Goal: Information Seeking & Learning: Check status

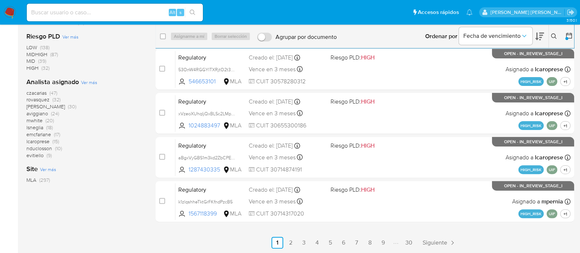
scroll to position [270, 0]
click at [130, 12] on input at bounding box center [115, 13] width 176 height 10
paste input "zZzTEpYghrXDorp5msS2Wfc8"
type input "zZzTEpYghrXDorp5msS2Wfc8"
click at [193, 15] on icon "search-icon" at bounding box center [193, 13] width 6 height 6
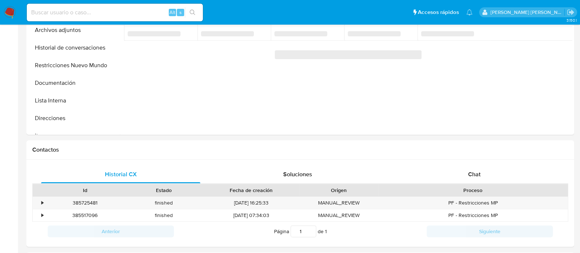
select select "10"
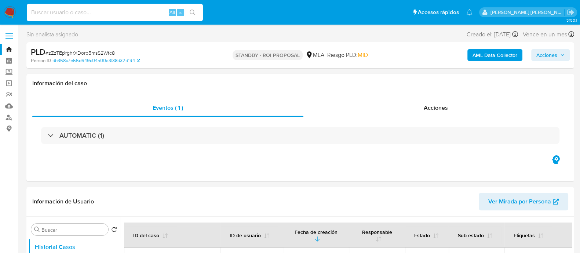
click at [90, 12] on input at bounding box center [115, 13] width 176 height 10
paste input "oDPPxxMs8zPSi56NFdy87BVM"
type input "oDPPxxMs8zPSi56NFdy87BVM"
click at [193, 13] on icon "search-icon" at bounding box center [193, 13] width 6 height 6
select select "10"
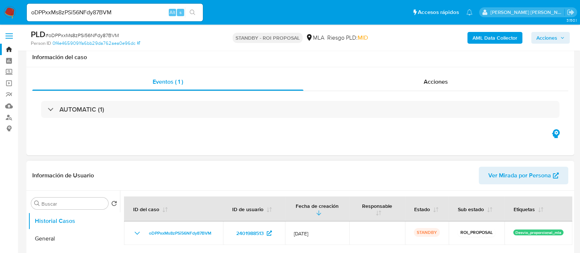
scroll to position [45, 0]
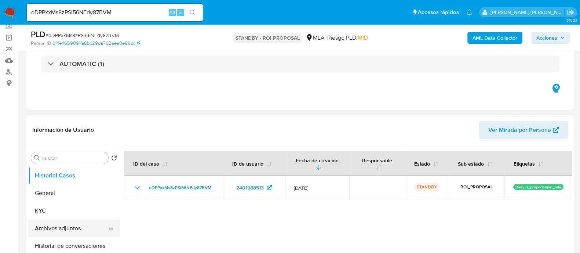
click at [61, 227] on button "Archivos adjuntos" at bounding box center [71, 228] width 86 height 18
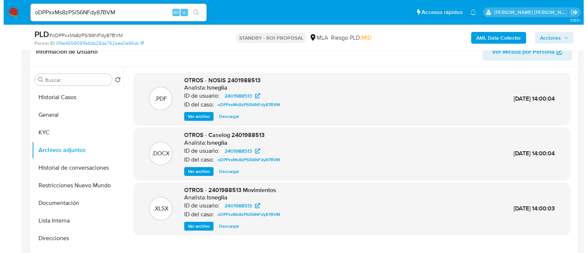
scroll to position [138, 0]
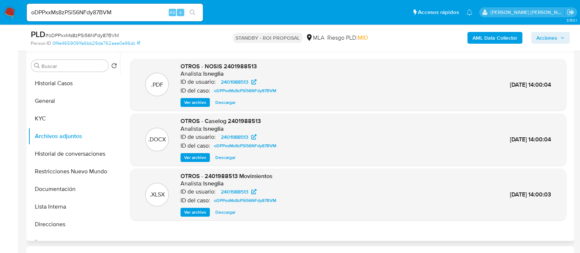
click at [198, 158] on span "Ver archivo" at bounding box center [195, 157] width 22 height 7
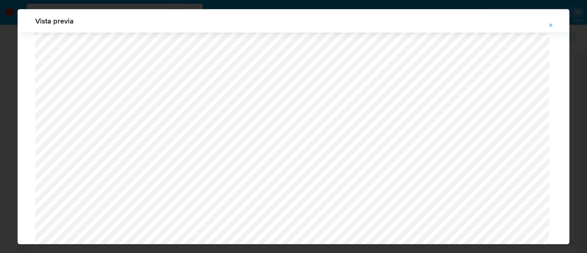
scroll to position [198, 0]
drag, startPoint x: 570, startPoint y: 88, endPoint x: 572, endPoint y: 92, distance: 4.8
click at [572, 92] on div "Vista previa" at bounding box center [293, 126] width 587 height 253
click at [554, 24] on button "Attachment preview" at bounding box center [551, 25] width 16 height 12
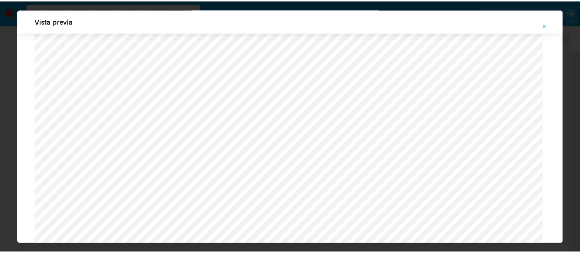
scroll to position [23, 0]
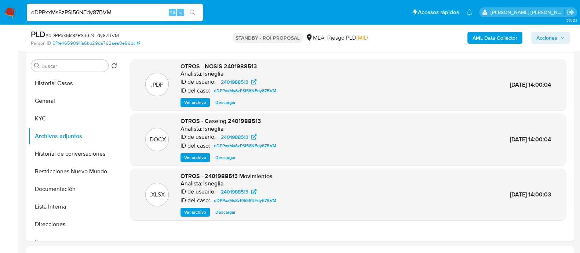
click at [128, 8] on input "oDPPxxMs8zPSi56NFdy87BVM" at bounding box center [115, 13] width 176 height 10
click at [128, 9] on input "oDPPxxMs8zPSi56NFdy87BVM" at bounding box center [115, 13] width 176 height 10
paste input "QV2c9TxMluSbUfMEr5q6yvsj"
type input "QV2c9TxMluSbUfMEr5q6yvsj"
click at [193, 12] on icon "search-icon" at bounding box center [193, 13] width 6 height 6
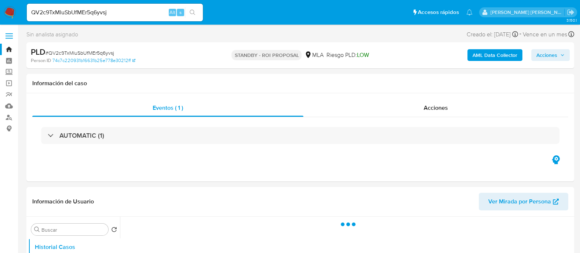
select select "10"
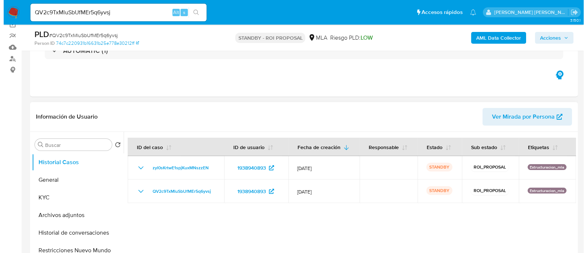
scroll to position [91, 0]
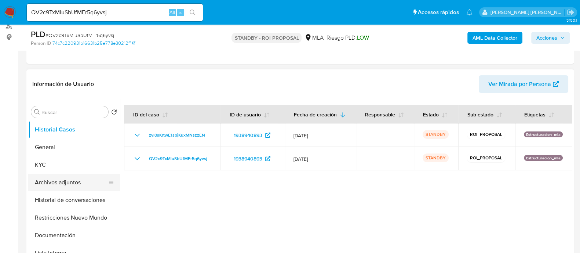
click at [85, 175] on button "Archivos adjuntos" at bounding box center [71, 182] width 86 height 18
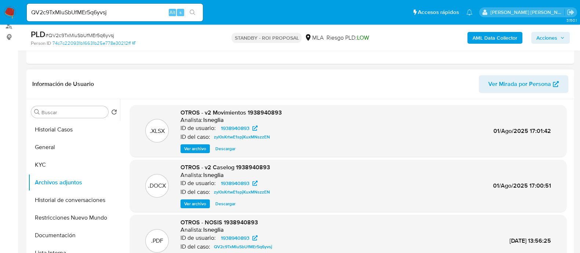
click at [201, 204] on span "Ver archivo" at bounding box center [195, 203] width 22 height 7
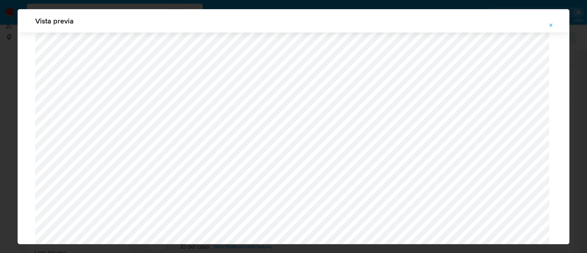
scroll to position [117, 0]
click at [550, 24] on icon "Attachment preview" at bounding box center [550, 24] width 3 height 3
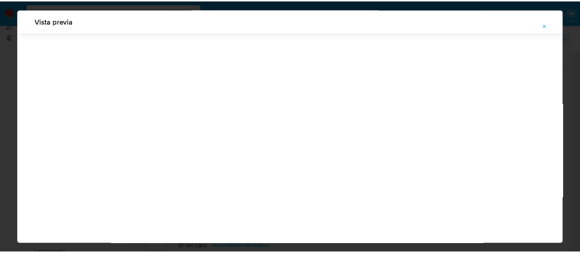
scroll to position [0, 0]
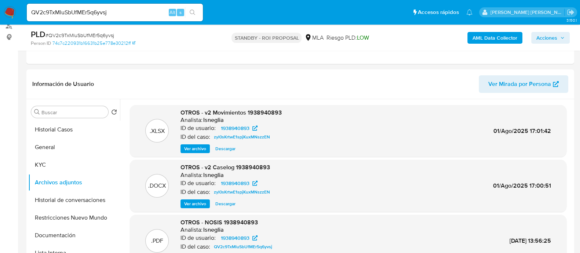
click at [88, 12] on input "QV2c9TxMluSbUfMEr5q6yvsj" at bounding box center [115, 13] width 176 height 10
click at [89, 12] on input "QV2c9TxMluSbUfMEr5q6yvsj" at bounding box center [115, 13] width 176 height 10
click at [118, 14] on input "QV2c9TxMluSbUfMEr5q6yvsj" at bounding box center [115, 13] width 176 height 10
paste input "OwYkWEU7yC1DbFZqWmRYelWY"
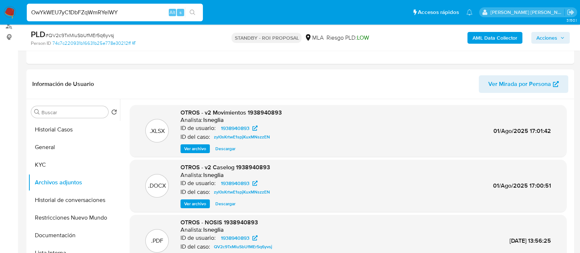
type input "OwYkWEU7yC1DbFZqWmRYelWY"
click at [196, 9] on button "search-icon" at bounding box center [192, 12] width 15 height 10
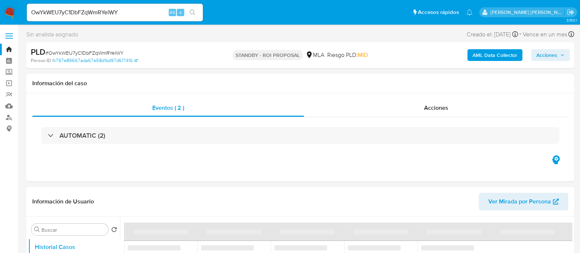
select select "10"
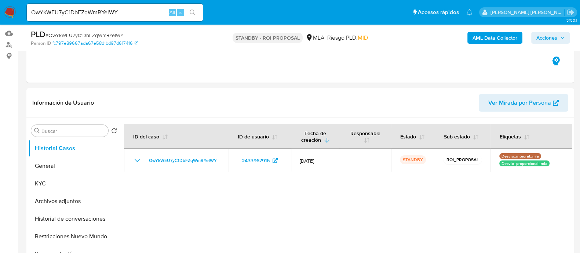
scroll to position [84, 0]
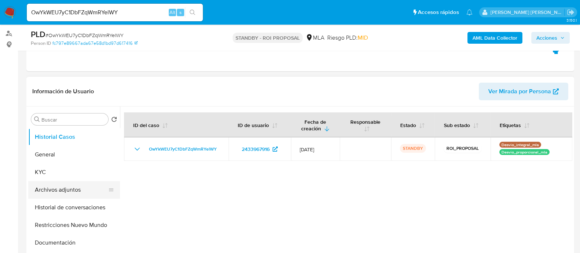
click at [63, 192] on button "Archivos adjuntos" at bounding box center [71, 190] width 86 height 18
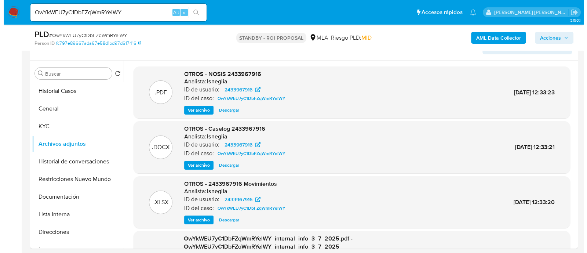
scroll to position [138, 0]
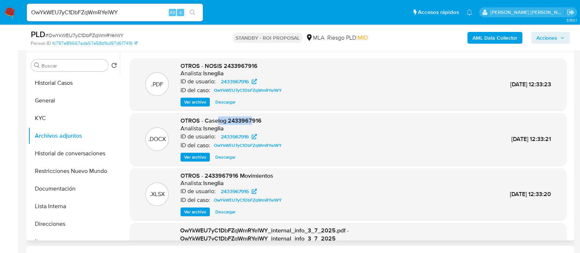
drag, startPoint x: 217, startPoint y: 120, endPoint x: 253, endPoint y: 118, distance: 36.0
click at [253, 118] on span "OTROS - Caselog 2433967916" at bounding box center [220, 120] width 81 height 8
click at [195, 156] on span "Ver archivo" at bounding box center [195, 156] width 22 height 7
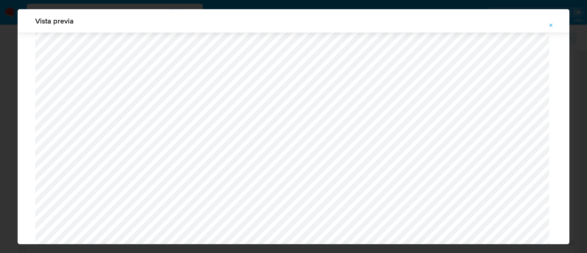
scroll to position [39, 0]
click at [550, 23] on icon "Attachment preview" at bounding box center [551, 25] width 6 height 6
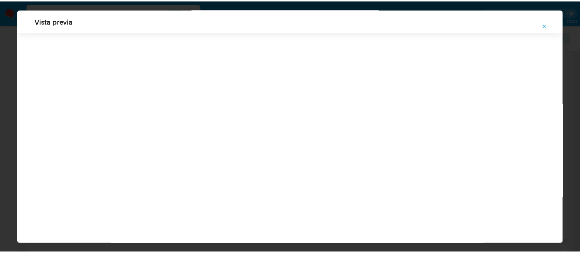
scroll to position [23, 0]
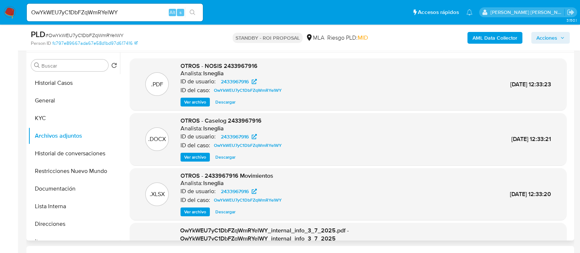
click at [93, 7] on div "OwYkWEU7yC1DbFZqWmRYelWY Alt s" at bounding box center [115, 13] width 176 height 18
click at [92, 10] on input "OwYkWEU7yC1DbFZqWmRYelWY" at bounding box center [115, 13] width 176 height 10
paste input "UdK818EqGOfgiOiOy4x6QaRN"
type input "UdK818EqGOfgiOiOy4x6QaRN"
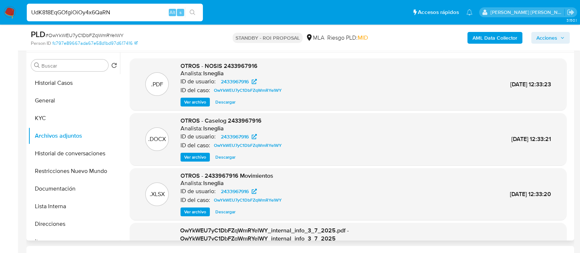
click at [198, 11] on button "search-icon" at bounding box center [192, 12] width 15 height 10
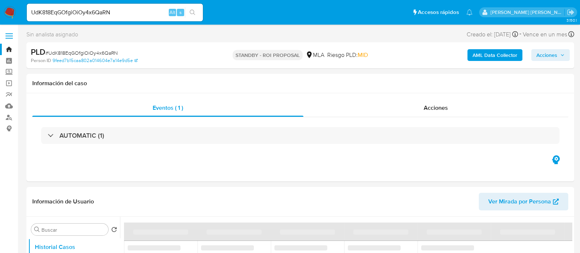
select select "10"
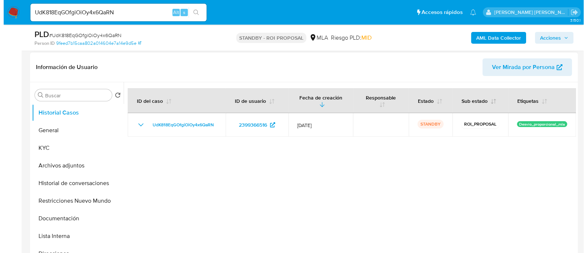
scroll to position [110, 0]
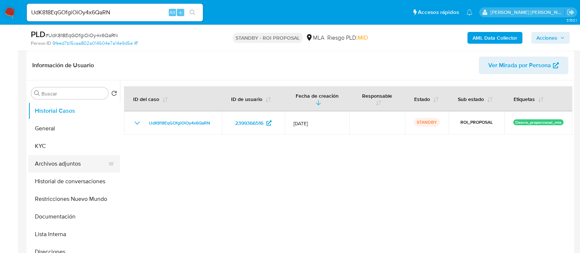
click at [55, 166] on button "Archivos adjuntos" at bounding box center [71, 164] width 86 height 18
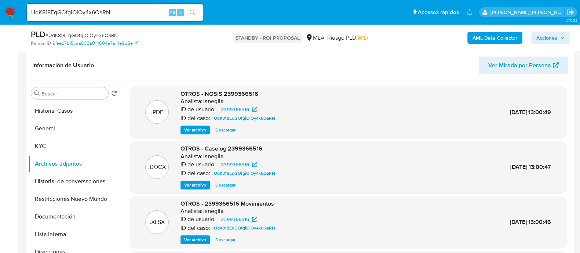
click at [194, 186] on span "Ver archivo" at bounding box center [195, 184] width 22 height 7
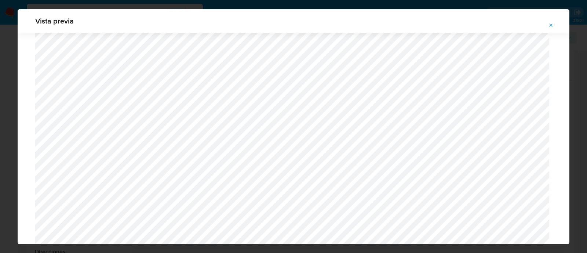
scroll to position [604, 0]
click at [551, 24] on icon "Attachment preview" at bounding box center [551, 25] width 6 height 6
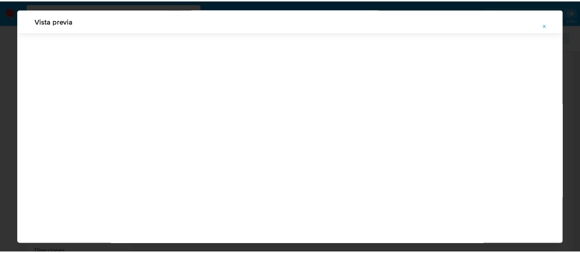
scroll to position [23, 0]
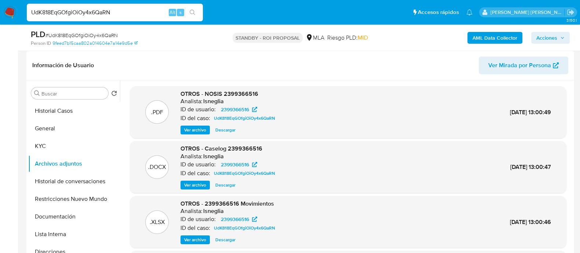
click at [120, 14] on input "UdK818EqGOfgiOiOy4x6QaRN" at bounding box center [115, 13] width 176 height 10
paste input "iaZnmmQRwbycQzrAG5FGxgwM"
type input "iaZnmmQRwbycQzrAG5FGxgwM"
click at [193, 12] on icon "search-icon" at bounding box center [193, 13] width 6 height 6
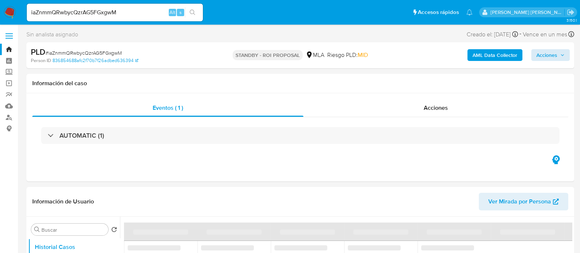
select select "10"
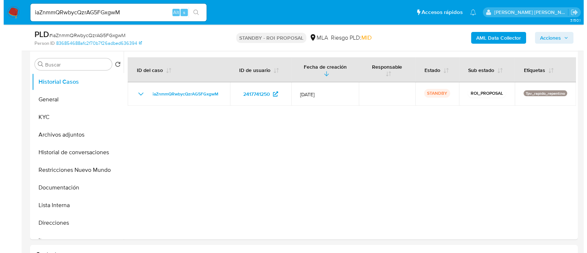
scroll to position [140, 0]
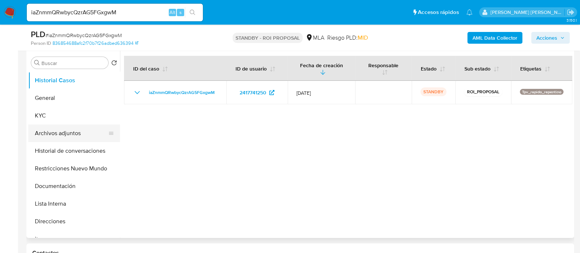
click at [72, 128] on button "Archivos adjuntos" at bounding box center [71, 133] width 86 height 18
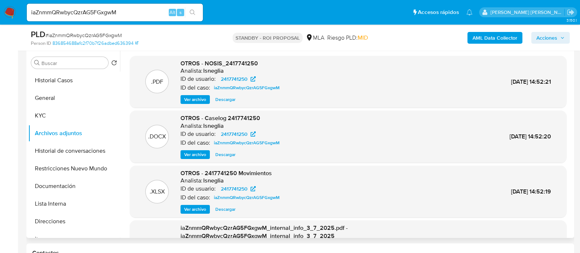
click at [194, 152] on span "Ver archivo" at bounding box center [195, 154] width 22 height 7
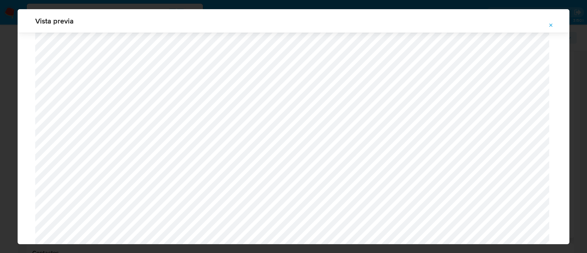
scroll to position [596, 0]
click at [550, 23] on icon "Attachment preview" at bounding box center [551, 25] width 6 height 6
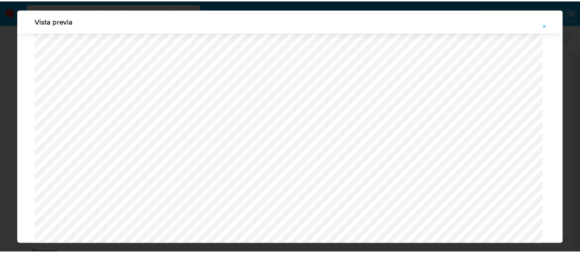
scroll to position [23, 0]
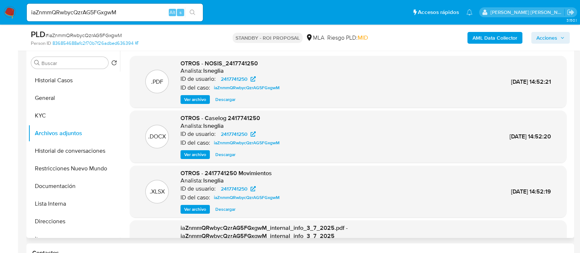
click at [128, 11] on input "iaZnmmQRwbycQzrAG5FGxgwM" at bounding box center [115, 13] width 176 height 10
paste input "UVKSBoSkVQX1rmTpejzgaNBX"
type input "UVKSBoSkVQX1rmTpejzgaNBX"
click at [194, 10] on icon "search-icon" at bounding box center [193, 13] width 6 height 6
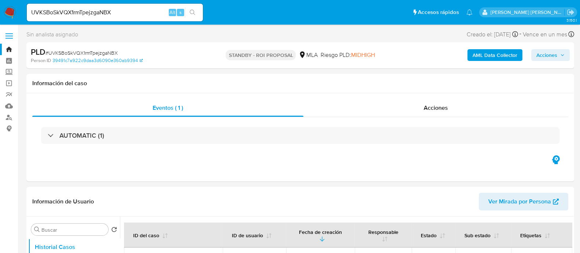
select select "10"
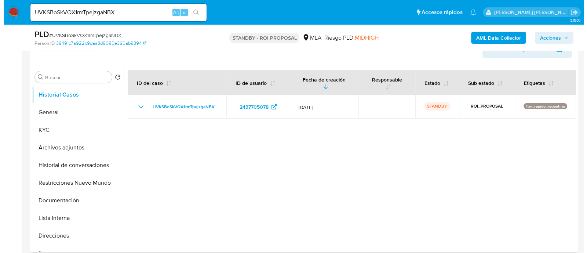
scroll to position [105, 0]
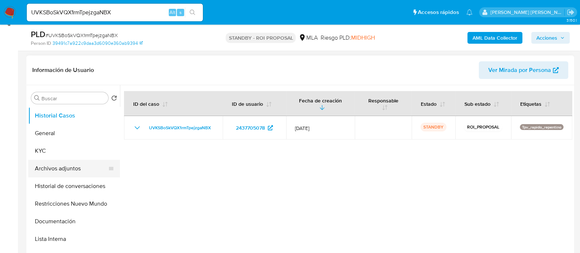
click at [81, 164] on button "Archivos adjuntos" at bounding box center [71, 169] width 86 height 18
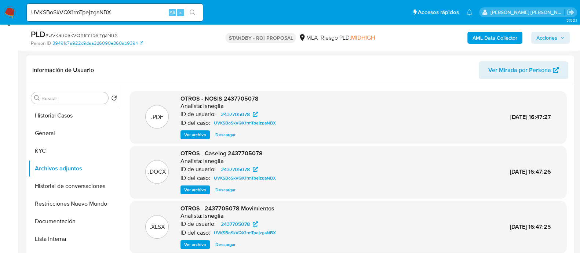
click at [190, 190] on span "Ver archivo" at bounding box center [195, 189] width 22 height 7
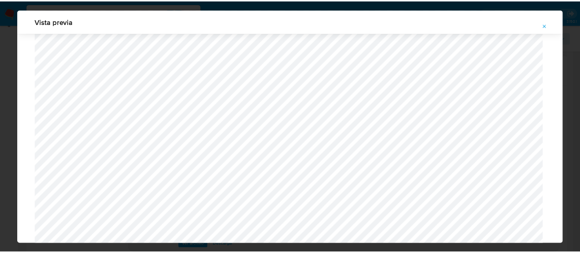
scroll to position [612, 0]
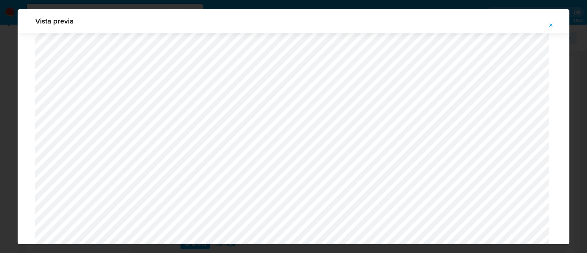
click at [553, 26] on icon "Attachment preview" at bounding box center [551, 25] width 6 height 6
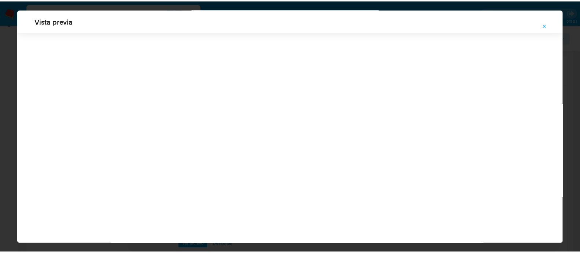
scroll to position [0, 0]
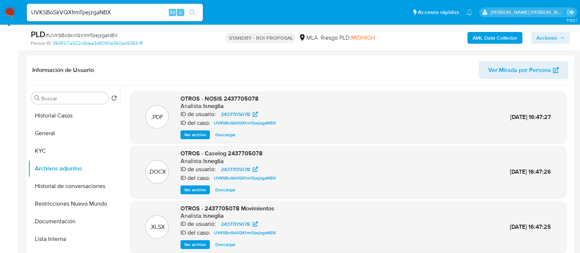
click at [90, 13] on input "UVKSBoSkVQX1rmTpejzgaNBX" at bounding box center [115, 13] width 176 height 10
paste input "gf9m1onftpfTF0lWvdZsz6Oj"
type input "gf9m1onftpfTF0lWvdZsz6Oj"
click at [196, 11] on button "search-icon" at bounding box center [192, 12] width 15 height 10
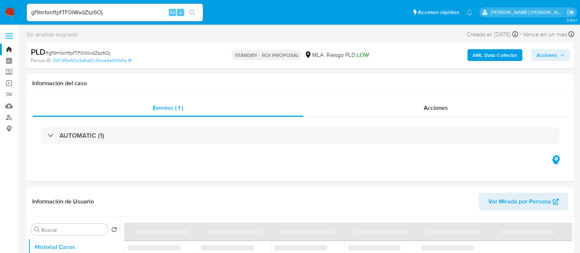
select select "10"
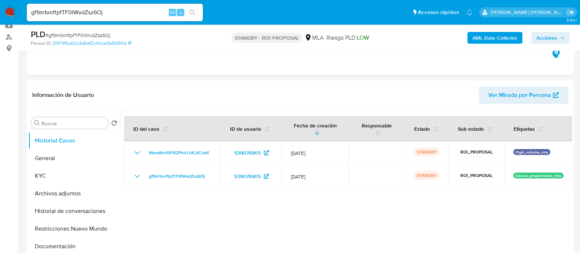
scroll to position [82, 0]
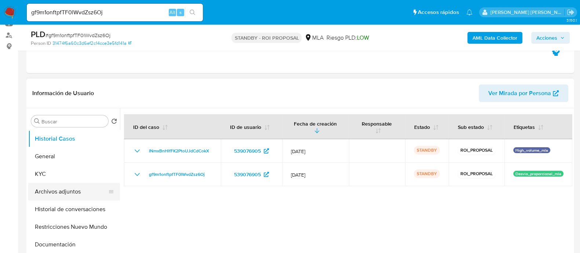
click at [55, 191] on button "Archivos adjuntos" at bounding box center [71, 192] width 86 height 18
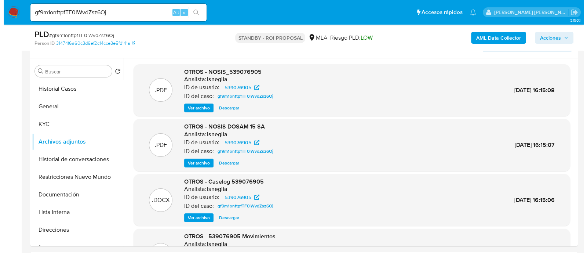
scroll to position [157, 0]
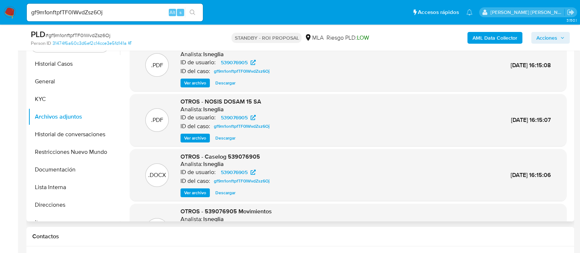
click at [194, 191] on span "Ver archivo" at bounding box center [195, 192] width 22 height 7
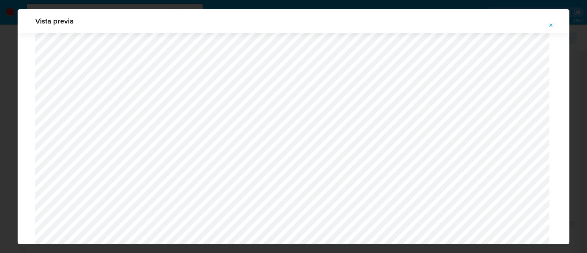
scroll to position [673, 0]
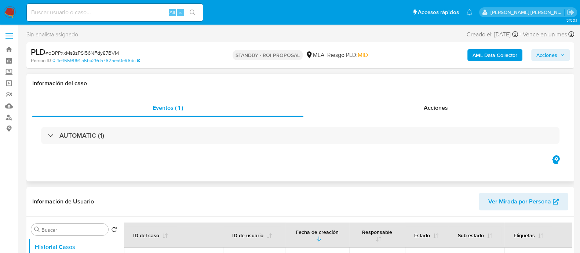
select select "10"
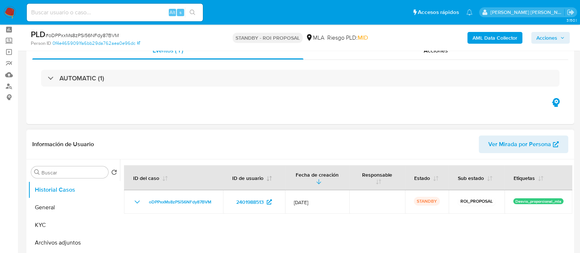
scroll to position [45, 0]
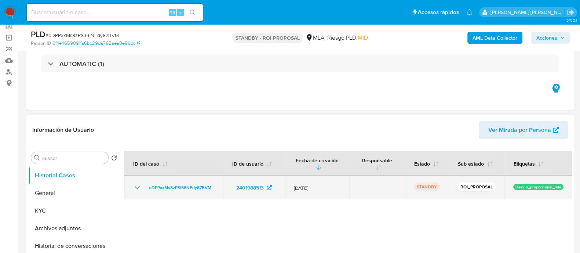
click at [138, 187] on icon "Mostrar/Ocultar" at bounding box center [137, 187] width 5 height 3
